Goal: Information Seeking & Learning: Learn about a topic

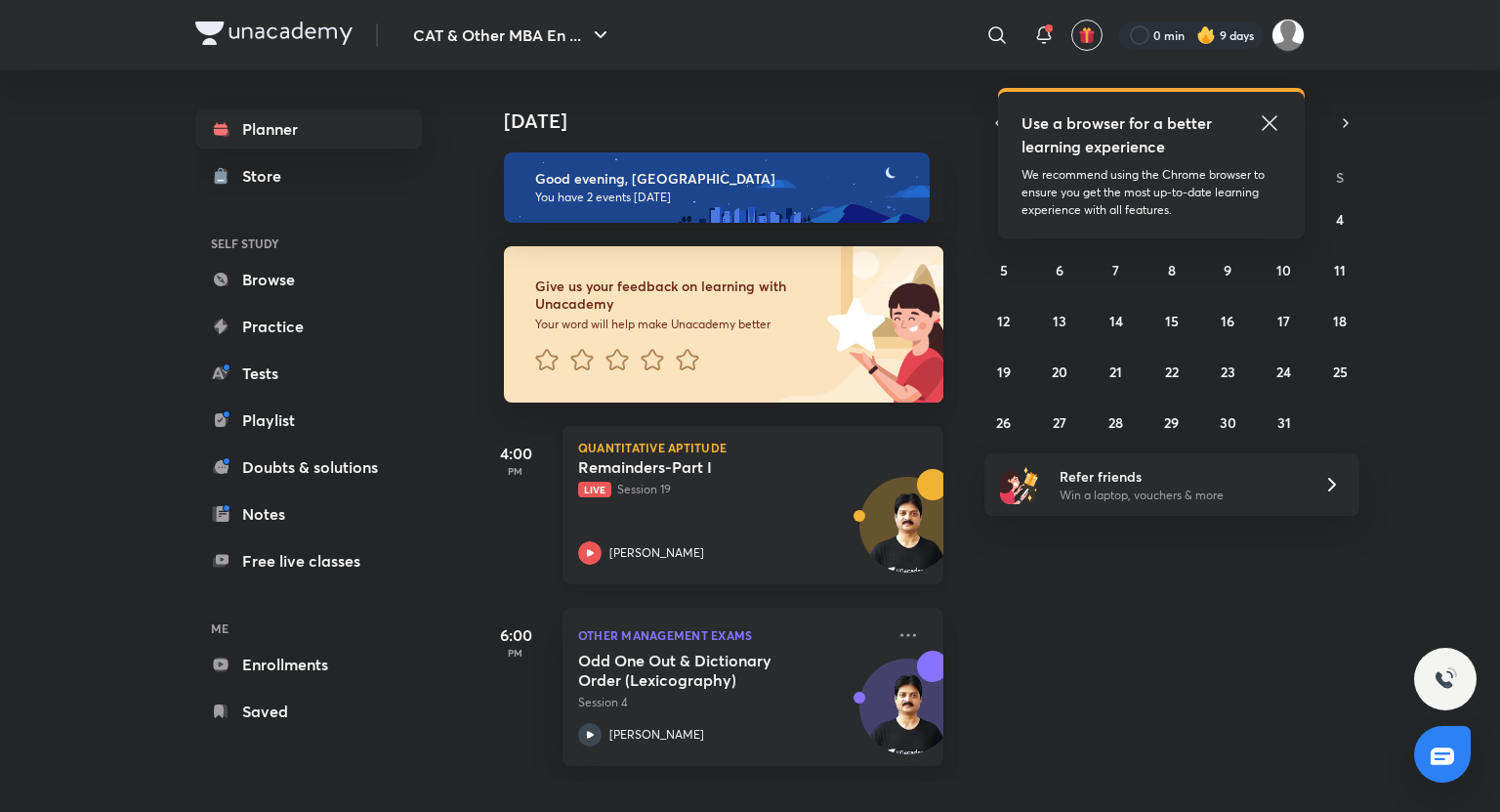
click at [687, 547] on p "[PERSON_NAME]" at bounding box center [656, 553] width 94 height 18
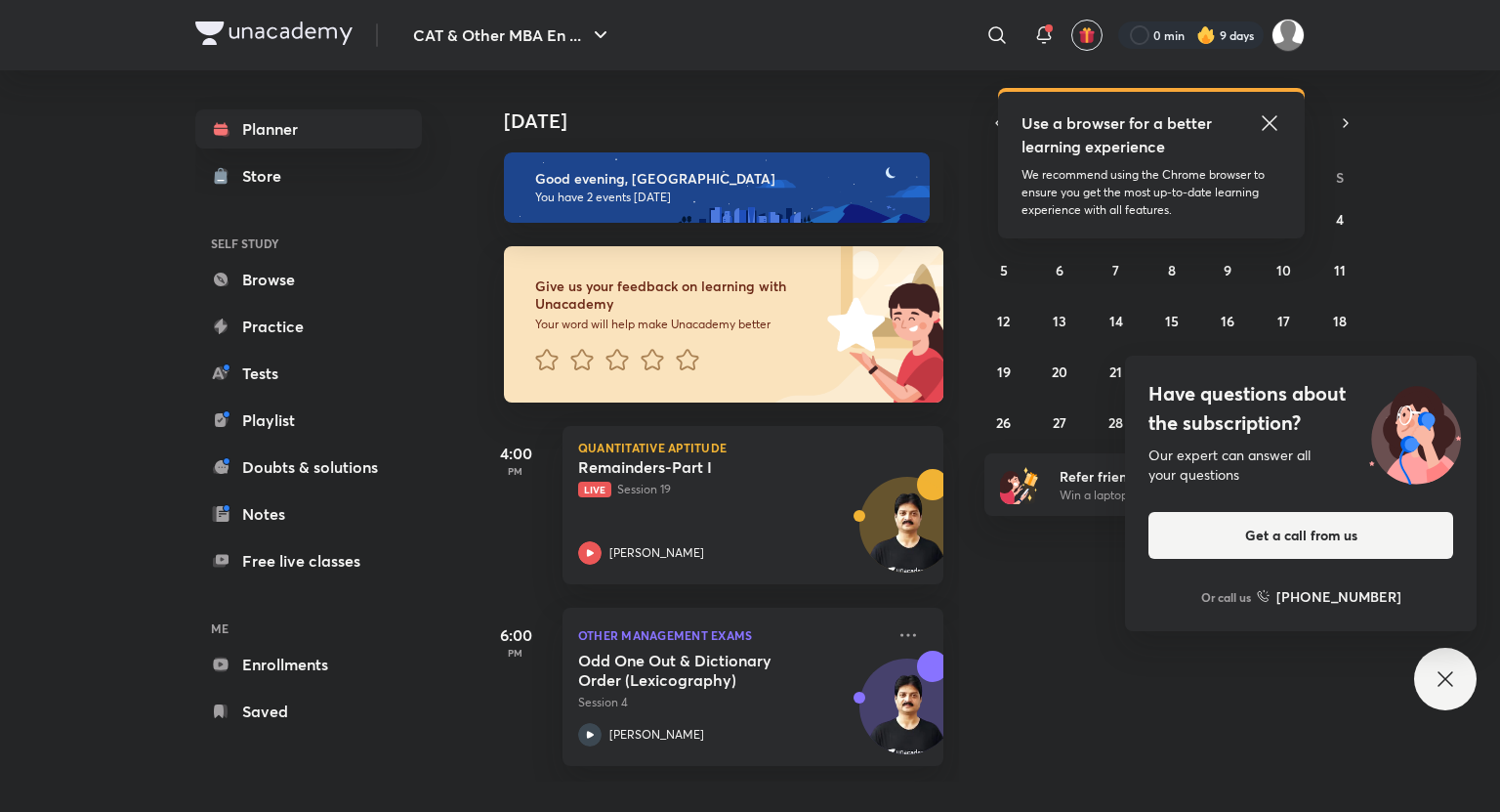
click at [1393, 235] on div "Today Good evening, Nitin You have 2 events today Give us your feedback on lear…" at bounding box center [986, 426] width 1020 height 711
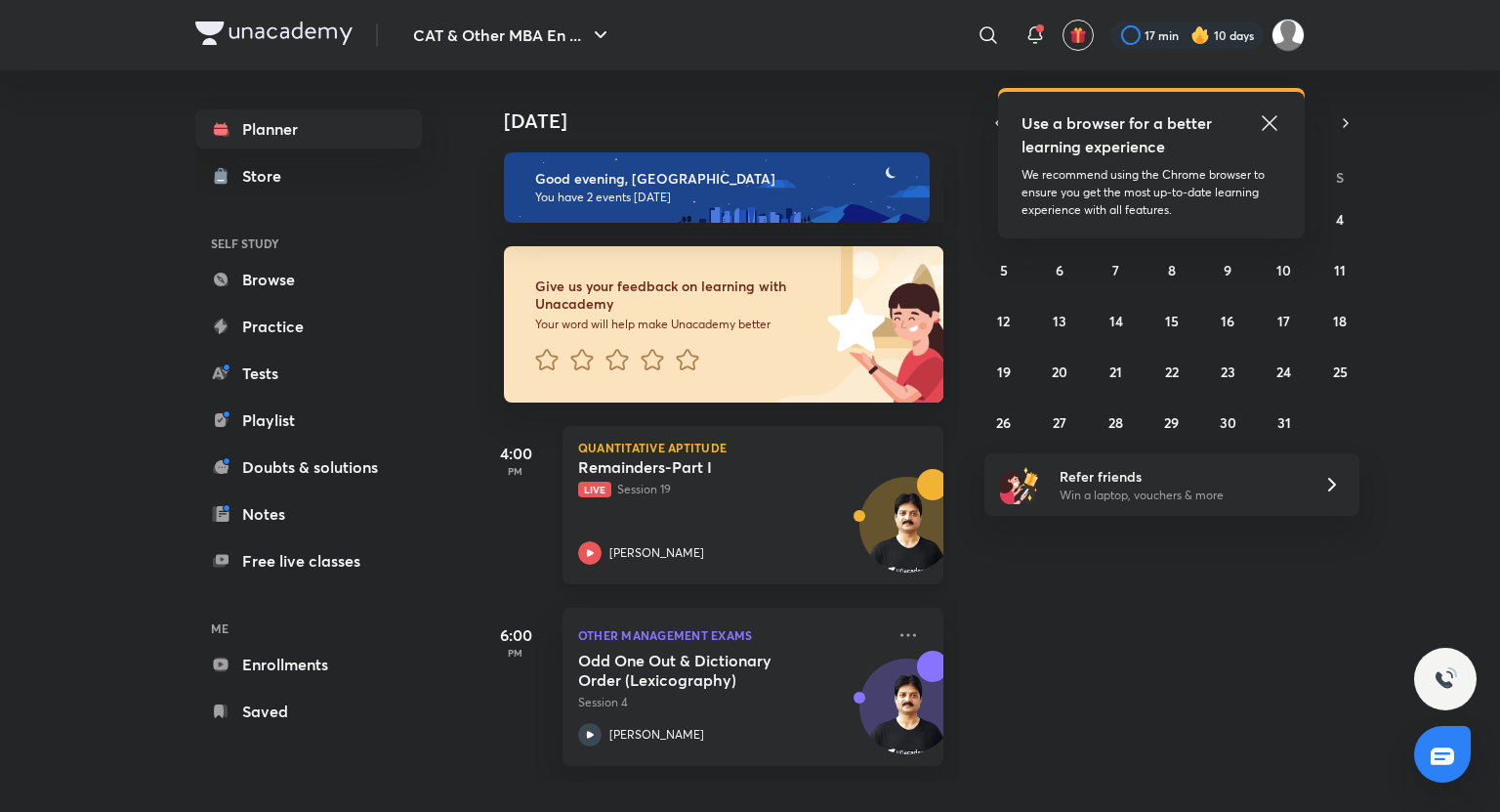
click at [675, 467] on h5 "Remainders-Part I" at bounding box center [699, 467] width 243 height 20
click at [692, 559] on p "[PERSON_NAME]" at bounding box center [656, 553] width 94 height 18
